Goal: Obtain resource: Obtain resource

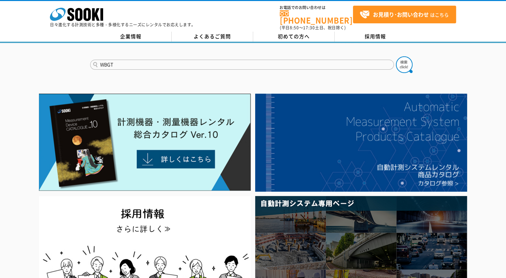
type input "WBGT"
click at [396, 56] on button at bounding box center [404, 64] width 17 height 17
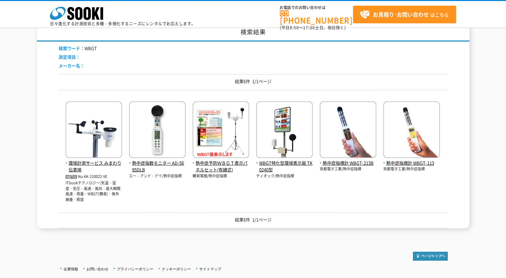
scroll to position [67, 0]
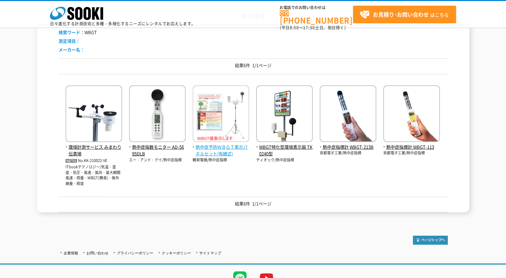
click at [208, 144] on span "熱中症予防ＷＢＧＴ表示パネルセット(有線式)" at bounding box center [221, 150] width 57 height 14
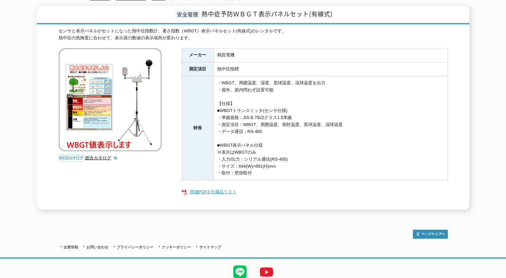
scroll to position [71, 0]
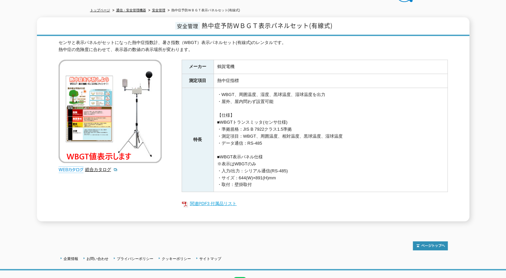
click at [215, 199] on link "関連PDF3 付属品リスト" at bounding box center [315, 203] width 266 height 9
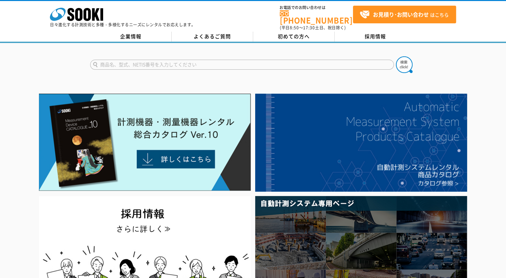
click at [182, 66] on form at bounding box center [253, 65] width 326 height 19
click at [182, 64] on input "text" at bounding box center [242, 65] width 304 height 10
type input "つ"
type input "WBGT"
click at [409, 56] on img at bounding box center [404, 64] width 17 height 17
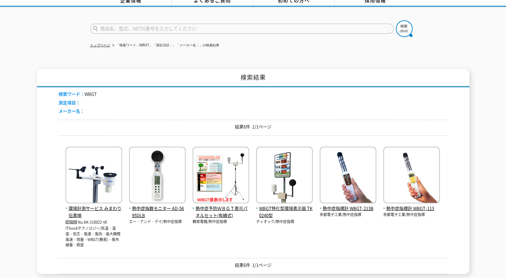
scroll to position [67, 0]
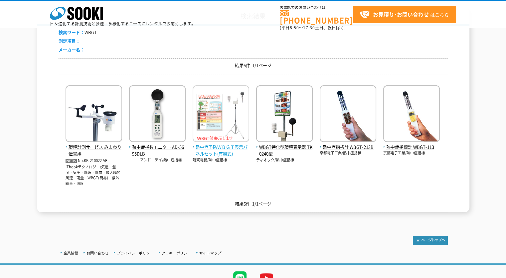
click at [213, 153] on span "熱中症予防ＷＢＧＴ表示パネルセット(有線式)" at bounding box center [221, 150] width 57 height 14
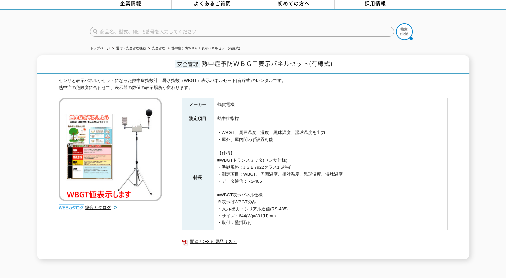
scroll to position [33, 0]
